Goal: Information Seeking & Learning: Learn about a topic

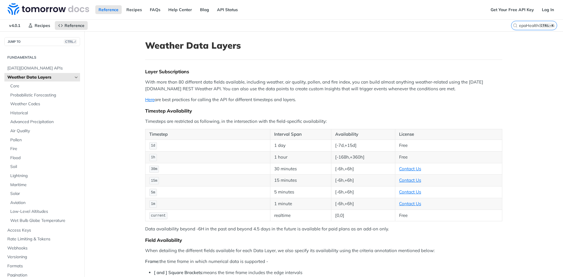
scroll to position [157, 0]
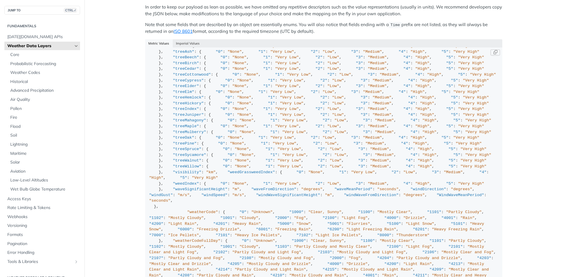
drag, startPoint x: 169, startPoint y: 77, endPoint x: 204, endPoint y: 99, distance: 41.4
drag, startPoint x: 161, startPoint y: 140, endPoint x: 206, endPoint y: 166, distance: 52.3
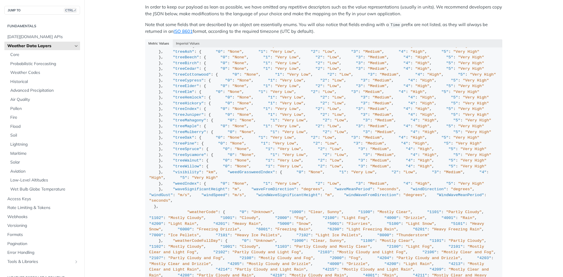
click at [42, 89] on span "Advanced Precipitation" at bounding box center [44, 91] width 68 height 6
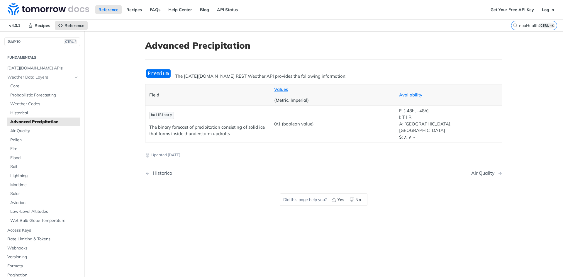
click at [213, 127] on p "The binary forecast of precipitation consisting of solid ice that forms inside …" at bounding box center [207, 130] width 117 height 13
click at [517, 23] on input "epaHealthConcern" at bounding box center [527, 25] width 60 height 5
drag, startPoint x: 531, startPoint y: 27, endPoint x: 481, endPoint y: 27, distance: 49.9
click at [481, 27] on div "v4.0.1 Recipes Reference Advanced Precipitation epaHealthConcern" at bounding box center [281, 26] width 563 height 12
paste input "precipitationType"
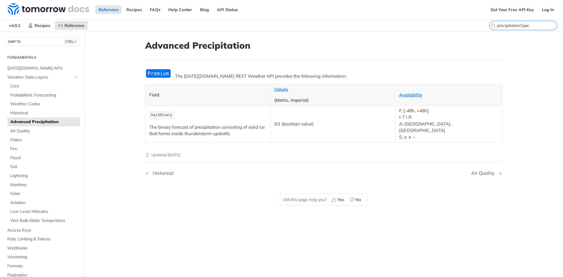
click at [529, 28] on input "precipitationType" at bounding box center [527, 25] width 60 height 5
click at [37, 79] on span "Weather Data Layers" at bounding box center [39, 77] width 65 height 6
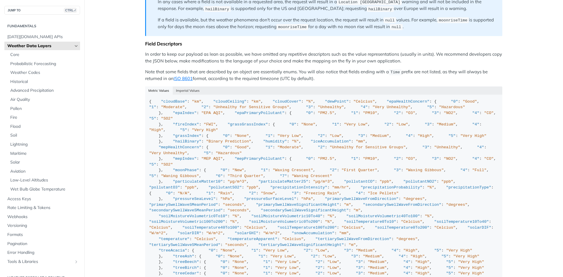
scroll to position [499, 0]
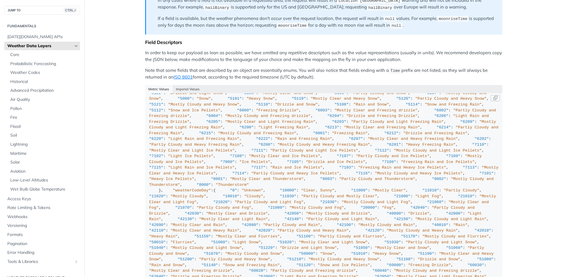
scroll to position [413, 0]
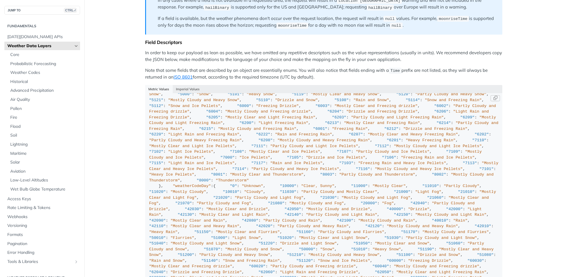
drag, startPoint x: 198, startPoint y: 154, endPoint x: 145, endPoint y: 132, distance: 56.9
click at [145, 132] on code "{ "cloudBase" : "km" , "cloudCeiling" : "km" , "cloudCover" : "%" , "dewPoint" …" at bounding box center [323, 218] width 357 height 250
copy div ""0" : "N/A" , "1" : "Rain" , "2" : "Snow" , "3" : "Freezing Rain" , "4" : "Ice …"
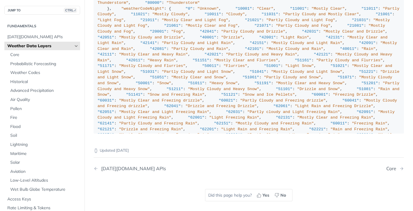
scroll to position [760, 0]
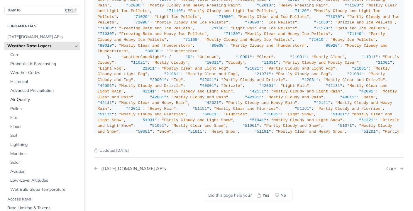
click at [26, 101] on span "Air Quality" at bounding box center [44, 100] width 68 height 6
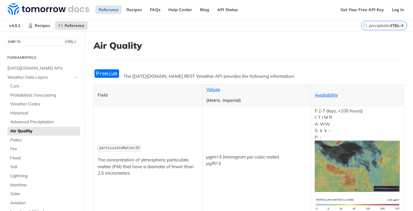
click at [374, 22] on label "precipitationType CTRL-K" at bounding box center [384, 25] width 46 height 9
click at [374, 23] on input "precipitationType" at bounding box center [377, 25] width 60 height 5
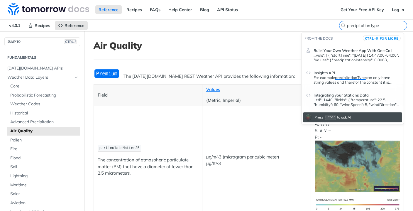
drag, startPoint x: 378, startPoint y: 25, endPoint x: 326, endPoint y: 23, distance: 51.3
click at [326, 23] on div "v4.0.1 Recipes Reference Air Quality precipitationType" at bounding box center [206, 26] width 413 height 12
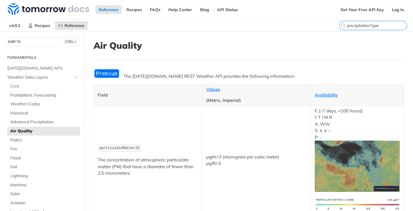
paste input "uvHealthConcern"
type input "uvHealthConcern"
click at [368, 49] on h1 "Air Quality" at bounding box center [249, 45] width 310 height 11
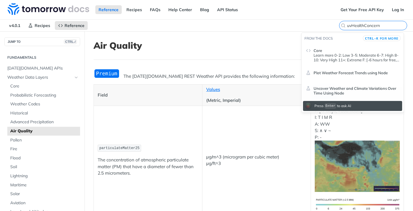
click at [377, 26] on input "uvHealthConcern" at bounding box center [377, 25] width 60 height 5
click at [361, 57] on p "Learn more 0-2: Low 3-5: Moderate 6-7: High 8-10: Very High 11+: Extreme F: [-6…" at bounding box center [357, 57] width 86 height 9
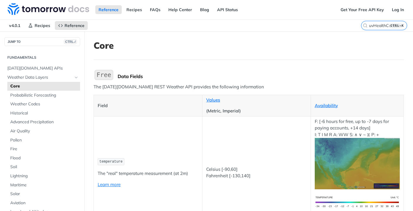
click at [271, 47] on h1 "Core" at bounding box center [249, 45] width 310 height 11
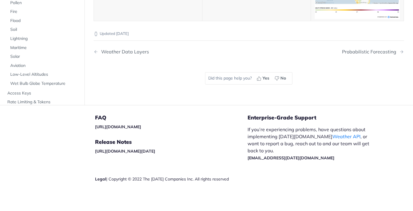
drag, startPoint x: 204, startPoint y: 117, endPoint x: 288, endPoint y: 133, distance: 85.4
drag, startPoint x: 289, startPoint y: 127, endPoint x: 297, endPoint y: 127, distance: 7.3
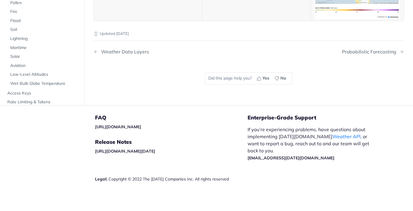
drag, startPoint x: 288, startPoint y: 126, endPoint x: 301, endPoint y: 132, distance: 13.7
drag, startPoint x: 221, startPoint y: 134, endPoint x: 203, endPoint y: 112, distance: 28.4
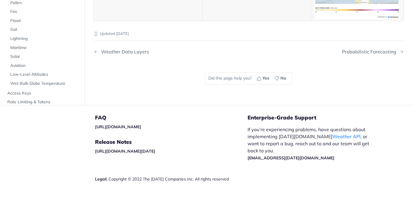
drag, startPoint x: 205, startPoint y: 117, endPoint x: 241, endPoint y: 135, distance: 40.0
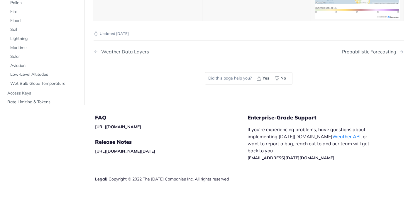
copy span "uvIndex"
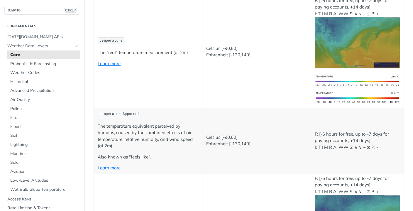
scroll to position [0, 0]
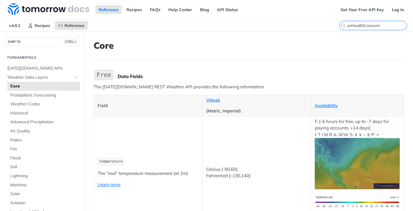
click at [372, 26] on input "uvHealthConcern" at bounding box center [377, 25] width 60 height 5
drag, startPoint x: 377, startPoint y: 24, endPoint x: 330, endPoint y: 24, distance: 46.3
click at [330, 24] on div "v4.0.1 Recipes Reference Core uvHealthConcern" at bounding box center [206, 26] width 413 height 12
paste input "weedIndex"
type input "weedIndex"
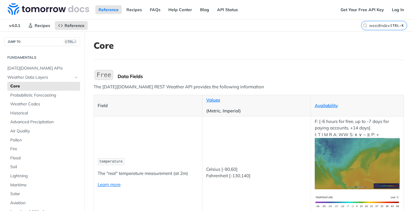
click at [345, 42] on h1 "Core" at bounding box center [249, 45] width 310 height 11
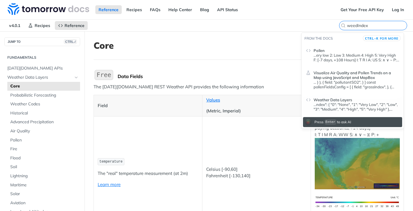
click at [372, 26] on input "weedIndex" at bounding box center [377, 25] width 60 height 5
click at [369, 55] on p "...ery low 2: Low 3: Medium 4: High 5: Very High F: [-7 days, +108 Hours] I: T …" at bounding box center [357, 57] width 86 height 9
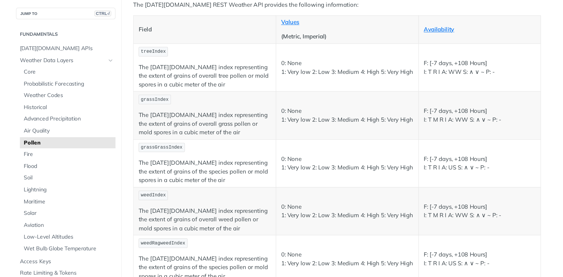
scroll to position [147, 0]
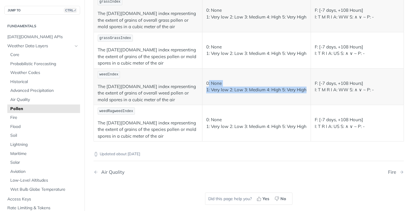
drag, startPoint x: 206, startPoint y: 82, endPoint x: 245, endPoint y: 94, distance: 40.5
click at [245, 93] on p "0: None 1: Very low 2: Low 3: Medium 4: High 5: Very High" at bounding box center [256, 86] width 101 height 13
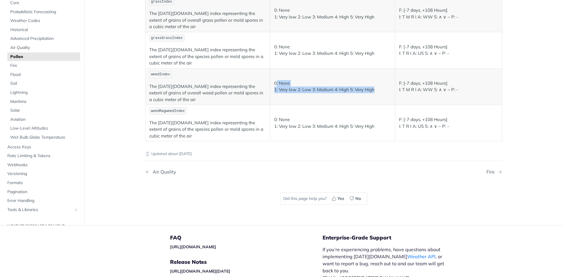
scroll to position [0, 0]
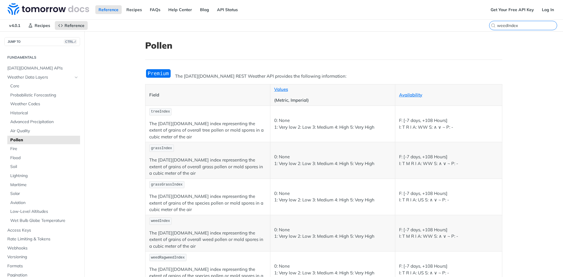
click at [532, 24] on input "weedIndex" at bounding box center [527, 25] width 60 height 5
drag, startPoint x: 518, startPoint y: 24, endPoint x: 484, endPoint y: 24, distance: 34.0
click at [484, 24] on div "v4.0.1 Recipes Reference Pollen weedIndex" at bounding box center [281, 26] width 563 height 12
click at [37, 74] on span "Weather Data Layers" at bounding box center [39, 77] width 65 height 6
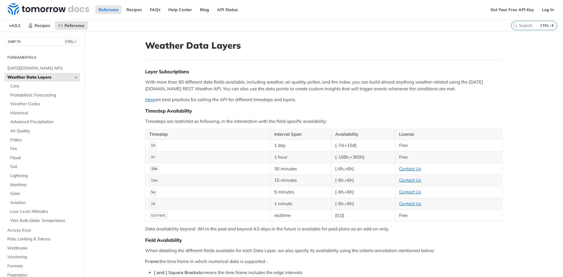
click at [498, 88] on p "With more than 80 different data fields available, including weather, air quali…" at bounding box center [323, 85] width 357 height 13
click at [513, 23] on icon "Search" at bounding box center [515, 25] width 5 height 5
click at [511, 23] on input "CTRL-K" at bounding box center [527, 25] width 60 height 5
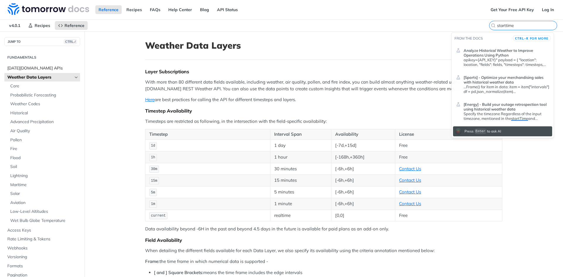
type input "starttime"
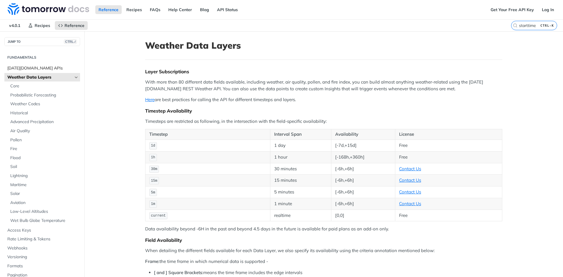
click at [35, 68] on span "[DATE][DOMAIN_NAME] APIs" at bounding box center [42, 68] width 71 height 6
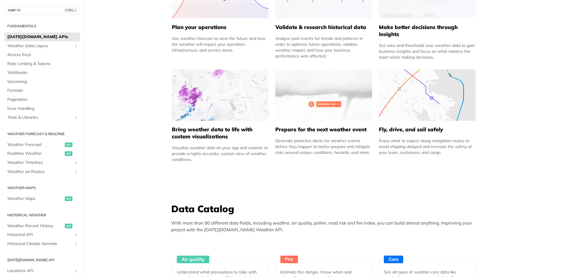
scroll to position [469, 0]
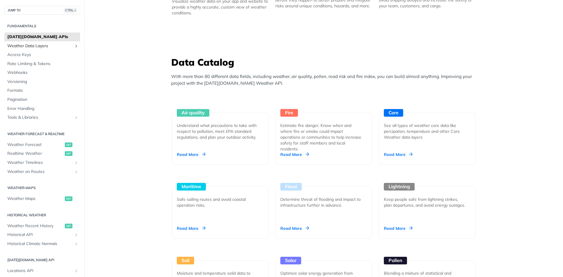
click at [43, 45] on span "Weather Data Layers" at bounding box center [39, 46] width 65 height 6
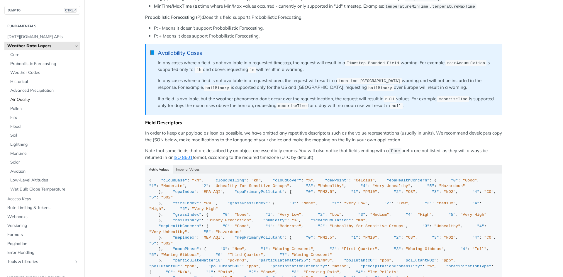
scroll to position [381, 0]
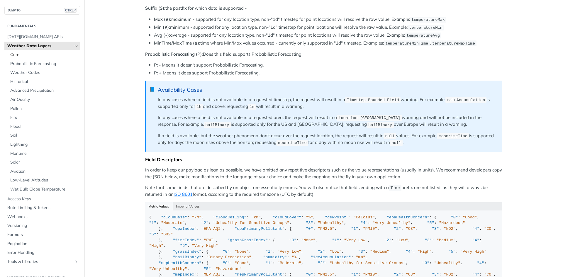
click at [19, 54] on span "Core" at bounding box center [44, 55] width 68 height 6
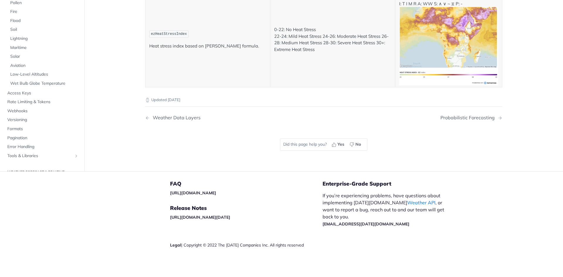
scroll to position [3229, 0]
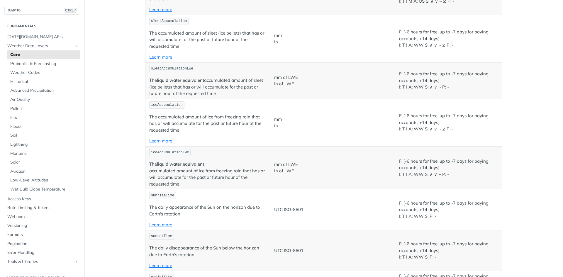
scroll to position [1382, 0]
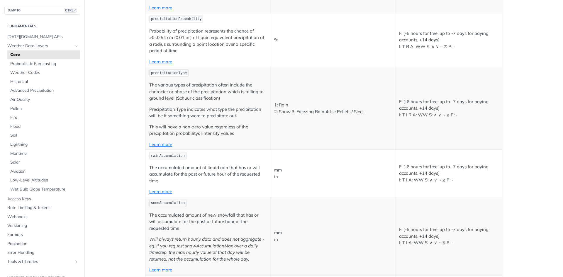
scroll to position [1030, 0]
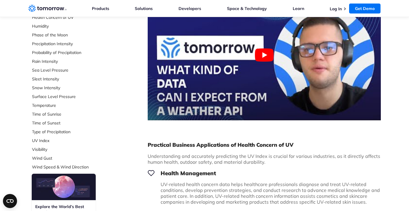
scroll to position [147, 0]
